Goal: Task Accomplishment & Management: Complete application form

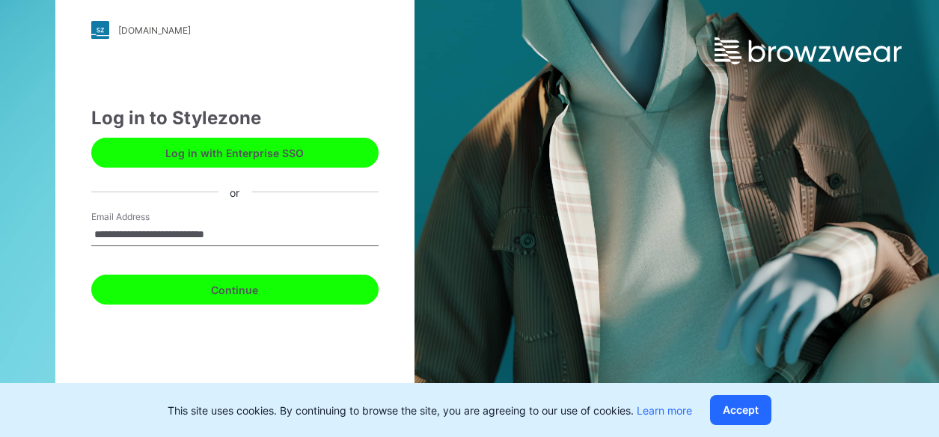
click at [261, 298] on button "Continue" at bounding box center [234, 289] width 287 height 30
click at [242, 297] on button "Continue" at bounding box center [234, 289] width 287 height 30
